Goal: Information Seeking & Learning: Learn about a topic

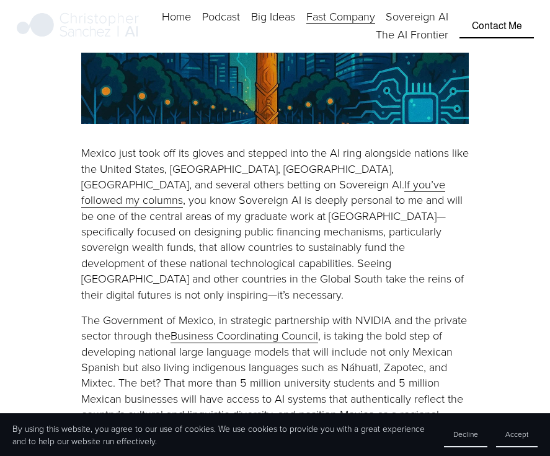
scroll to position [397, 0]
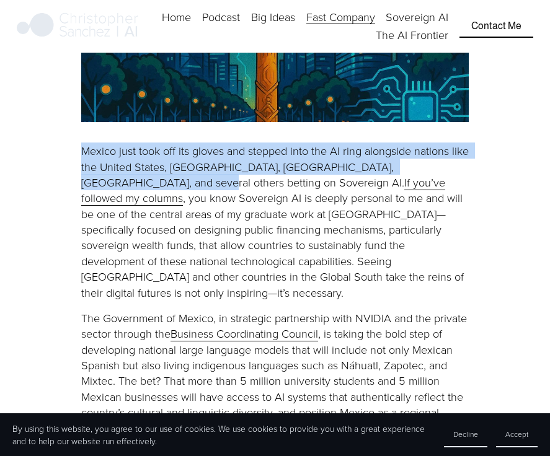
drag, startPoint x: 146, startPoint y: 185, endPoint x: 74, endPoint y: 151, distance: 78.7
copy p "Mexico just took off its gloves and stepped into the AI ring alongside nations …"
click at [241, 183] on link "If you’ve followed my columns" at bounding box center [263, 190] width 364 height 32
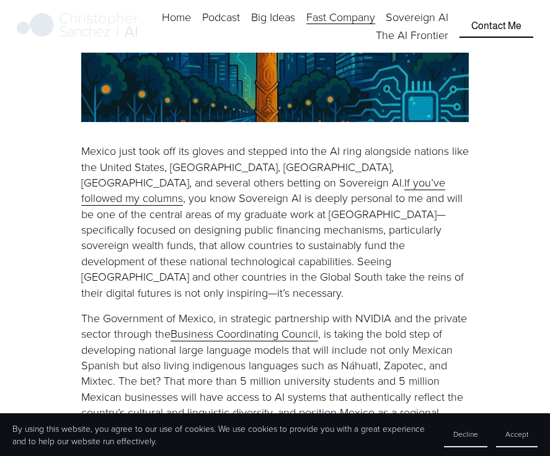
click at [351, 244] on p "Mexico just took off its gloves and stepped into the AI ring alongside nations …" at bounding box center [274, 221] width 387 height 157
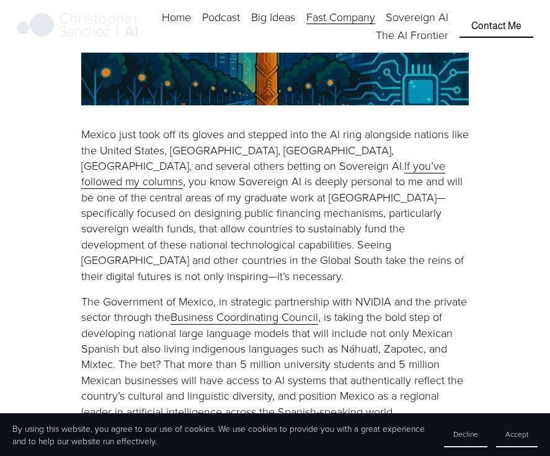
scroll to position [426, 0]
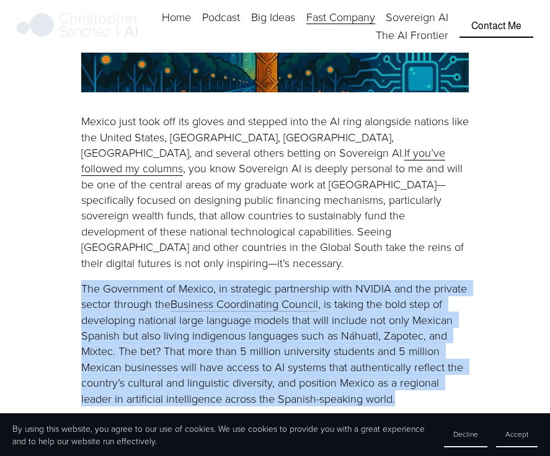
drag, startPoint x: 81, startPoint y: 273, endPoint x: 407, endPoint y: 379, distance: 343.4
click at [407, 379] on p "The Government of Mexico, in strategic partnership with NVIDIA and the private …" at bounding box center [274, 344] width 387 height 126
copy p "The Government of Mexico, in strategic partnership with NVIDIA and the private …"
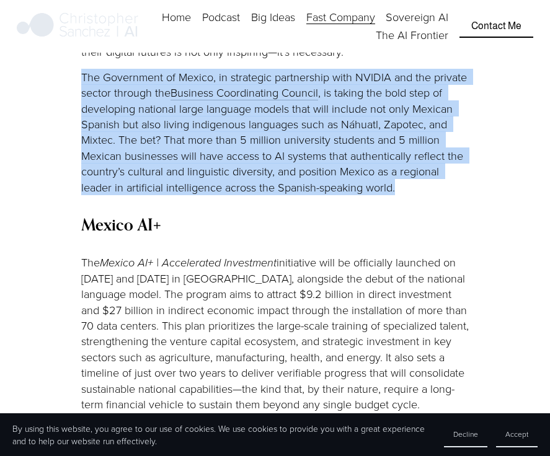
scroll to position [665, 0]
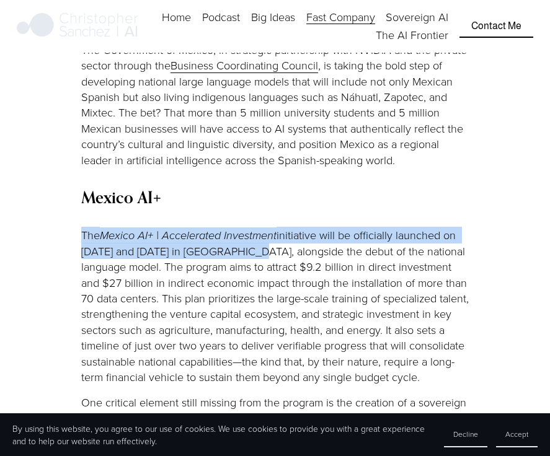
drag, startPoint x: 248, startPoint y: 237, endPoint x: 66, endPoint y: 222, distance: 183.4
copy p "The Mexico AI+ | Accelerated Investment initiative will be officially launched …"
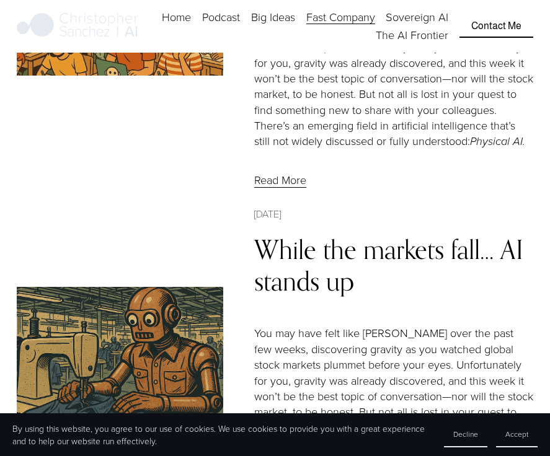
scroll to position [3199, 0]
